Goal: Information Seeking & Learning: Learn about a topic

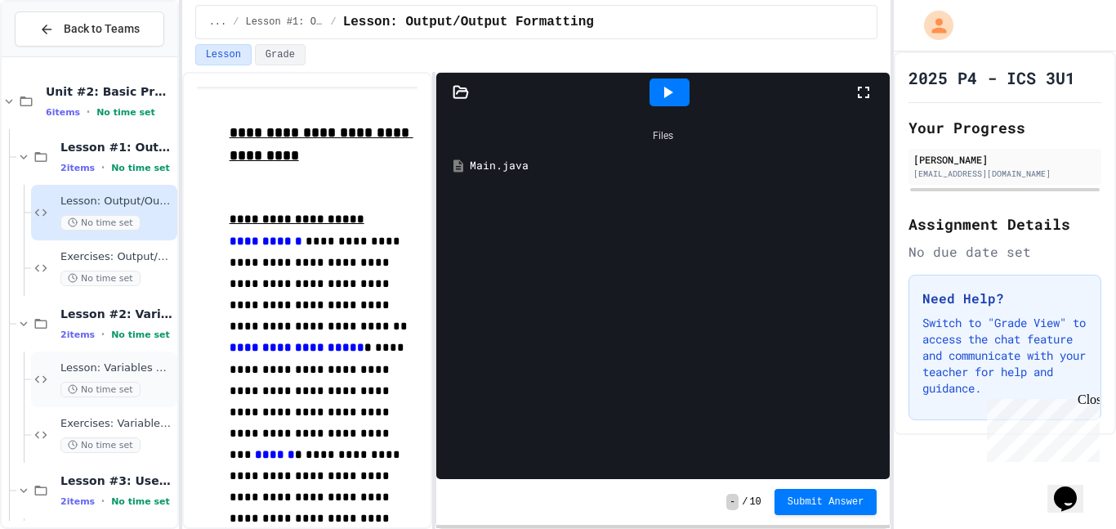
click at [100, 366] on span "Lesson: Variables & Data Types" at bounding box center [117, 368] width 114 height 14
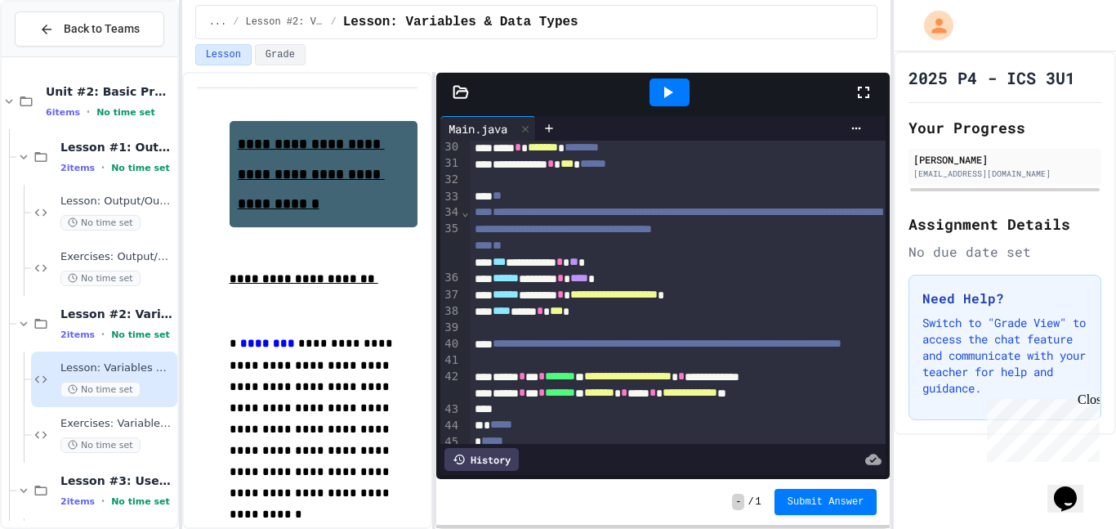
scroll to position [573, 0]
